Goal: Task Accomplishment & Management: Complete application form

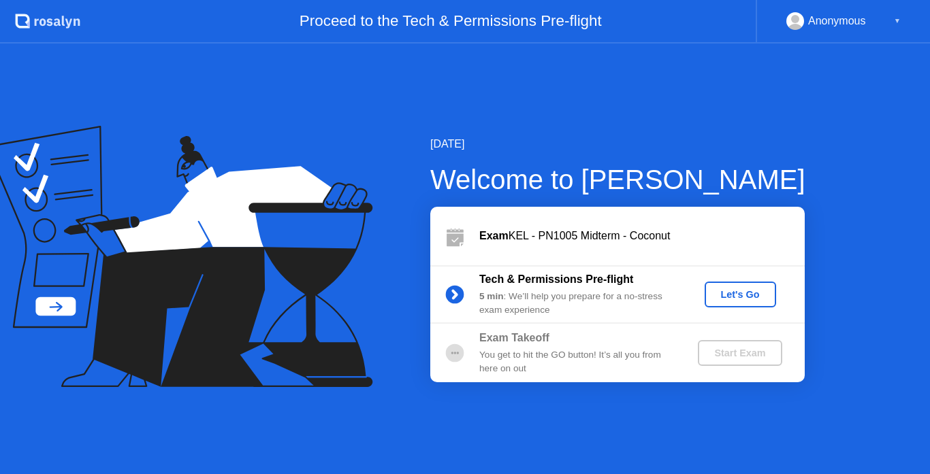
click at [743, 300] on div "Let's Go" at bounding box center [740, 294] width 61 height 11
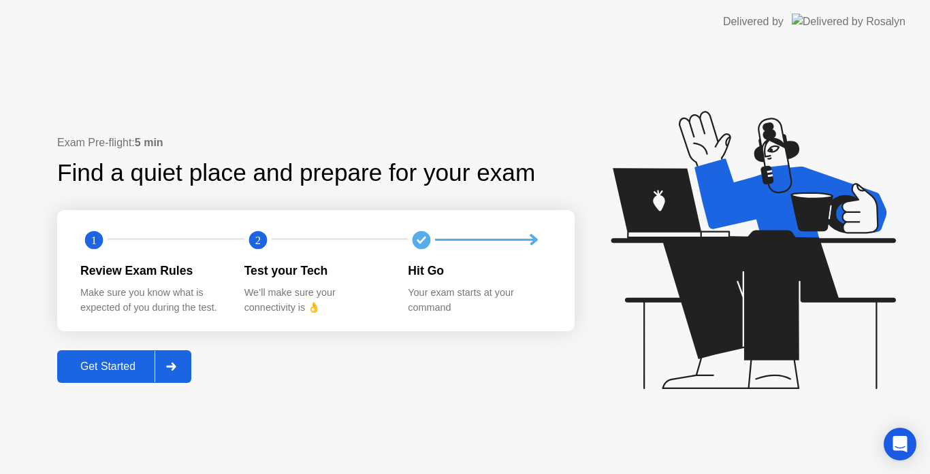
click at [191, 368] on button "Get Started" at bounding box center [124, 367] width 134 height 33
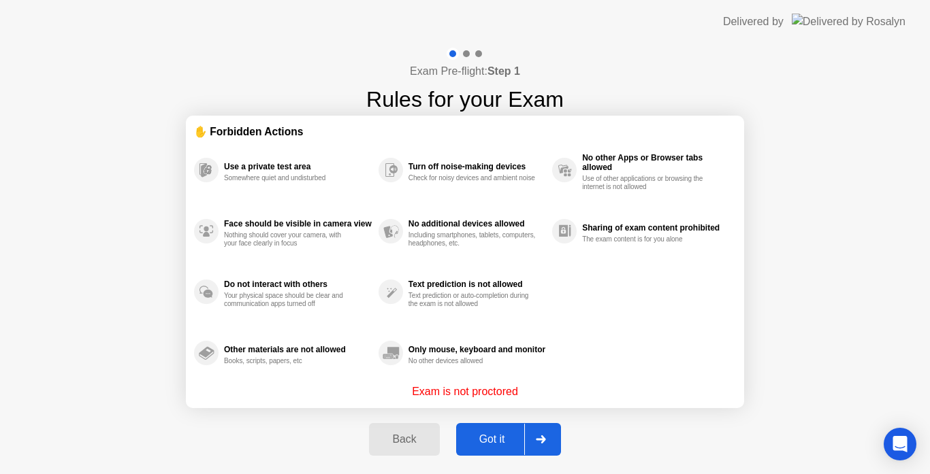
click at [556, 440] on div at bounding box center [540, 439] width 33 height 31
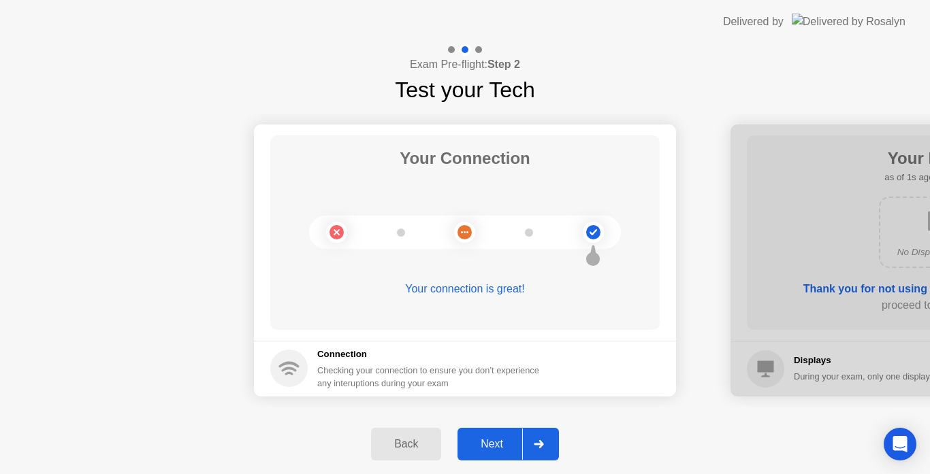
click at [544, 440] on icon at bounding box center [539, 444] width 10 height 8
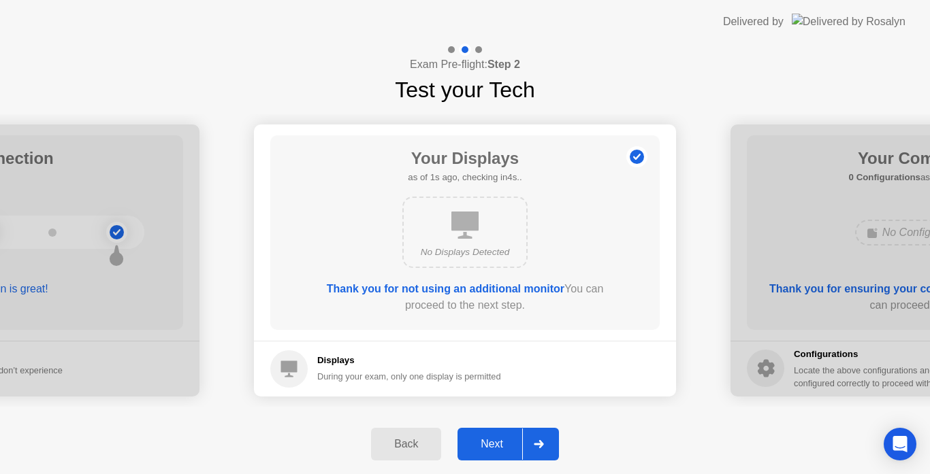
click at [544, 440] on icon at bounding box center [539, 444] width 10 height 8
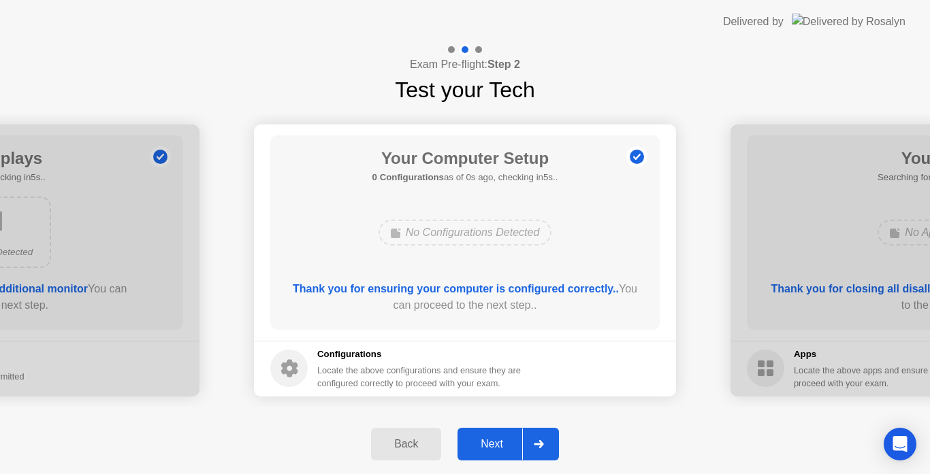
click at [544, 440] on icon at bounding box center [539, 444] width 10 height 8
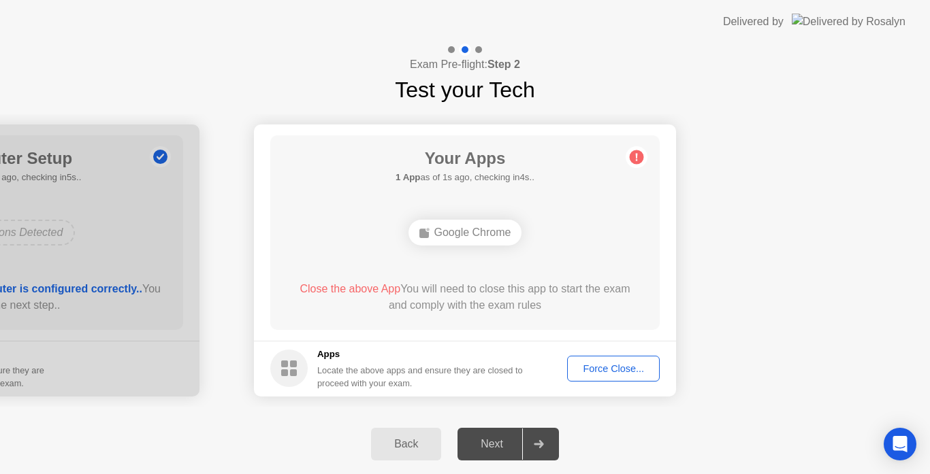
click at [587, 372] on div "Force Close..." at bounding box center [613, 368] width 83 height 11
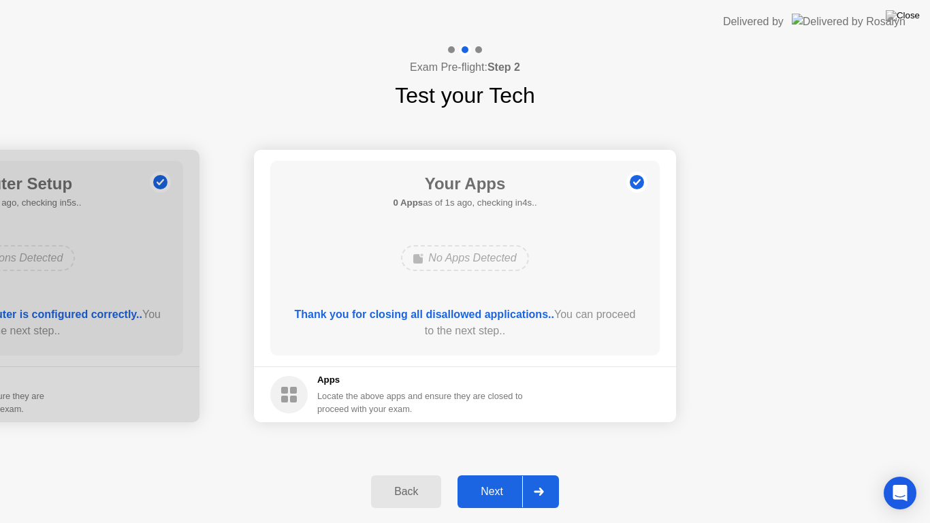
click at [542, 474] on icon at bounding box center [539, 491] width 10 height 8
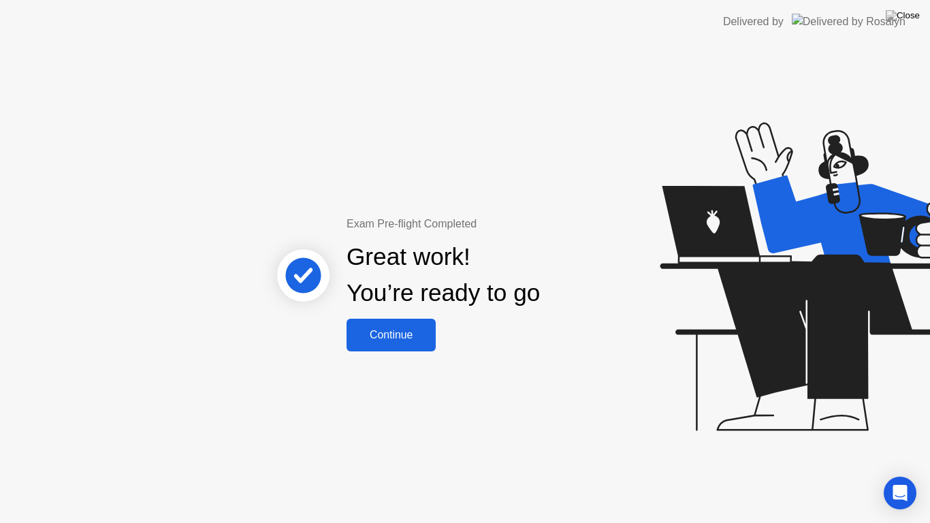
click at [422, 341] on div "Continue" at bounding box center [391, 335] width 81 height 12
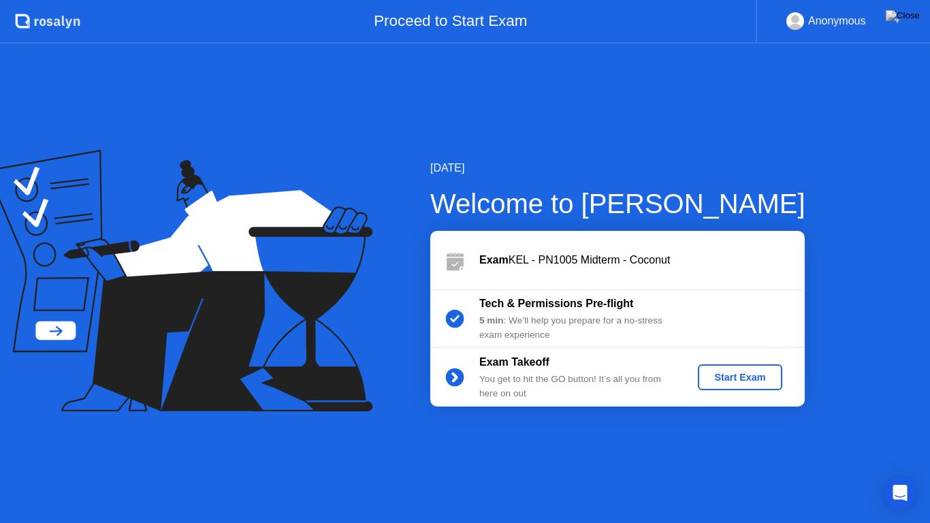
click at [752, 372] on div "Start Exam" at bounding box center [739, 377] width 73 height 11
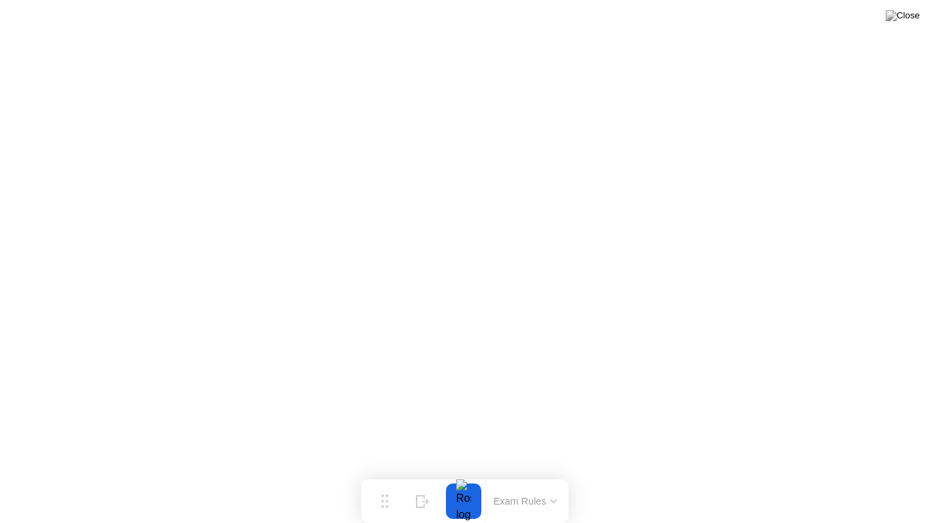
click at [900, 25] on button at bounding box center [902, 16] width 41 height 18
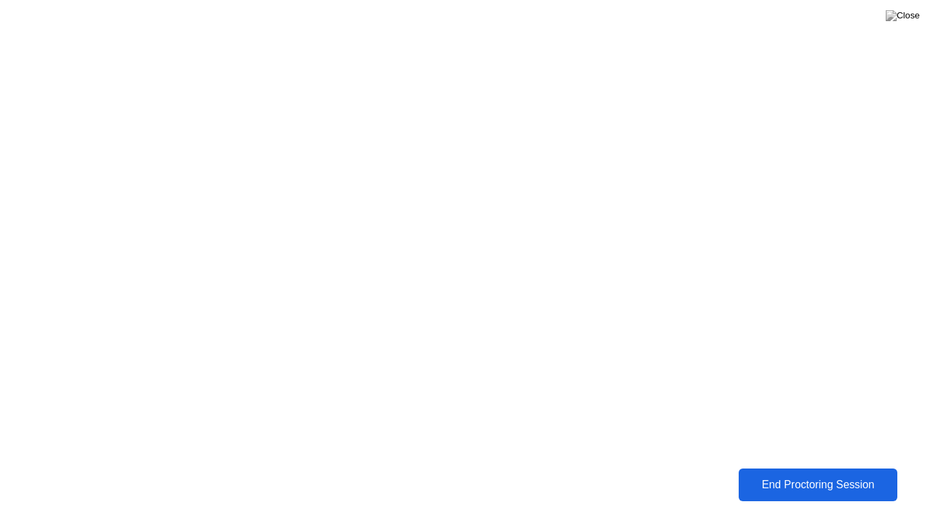
click at [811, 474] on div "End Proctoring Session" at bounding box center [818, 484] width 151 height 12
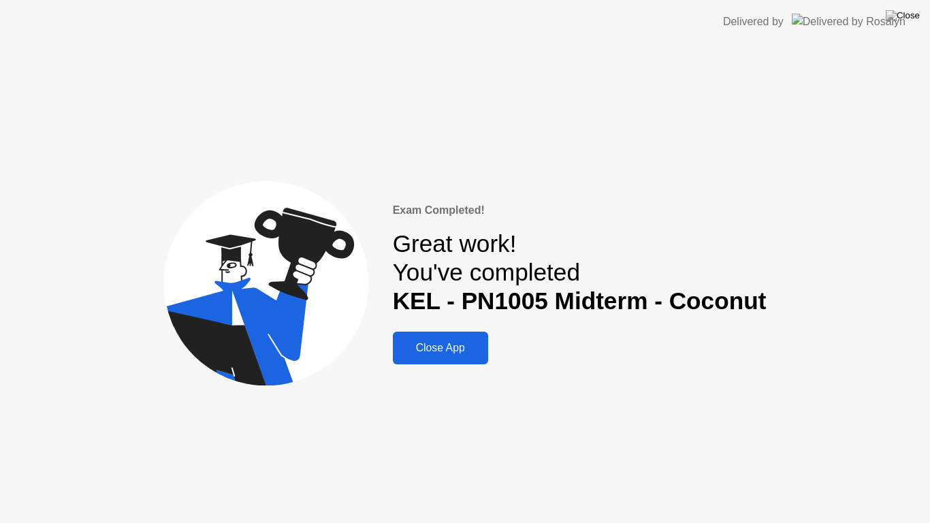
click at [458, 343] on div "Close App" at bounding box center [440, 348] width 87 height 12
